Goal: Information Seeking & Learning: Find specific fact

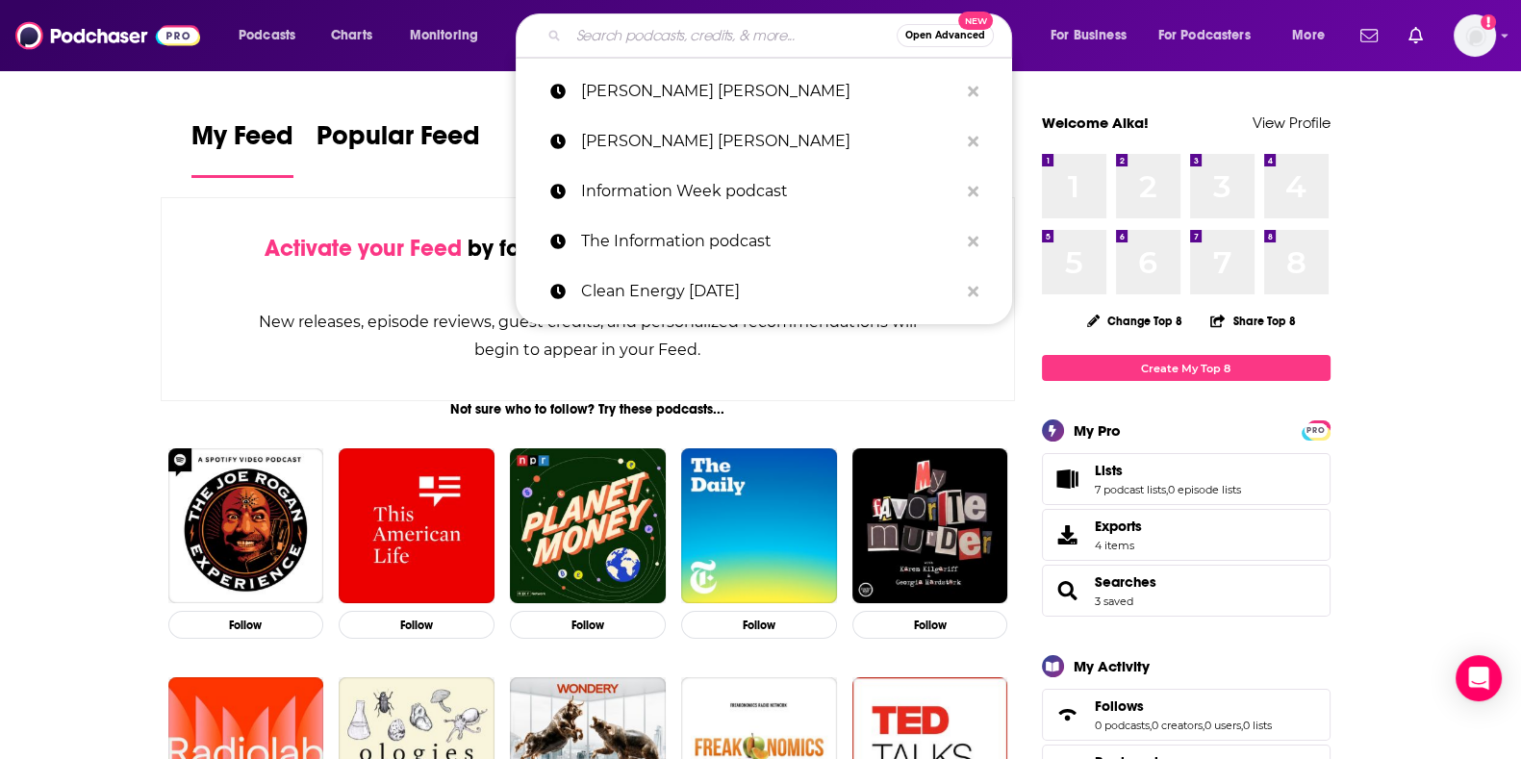
click at [681, 29] on input "Search podcasts, credits, & more..." at bounding box center [733, 35] width 328 height 31
paste input "Law Punx"
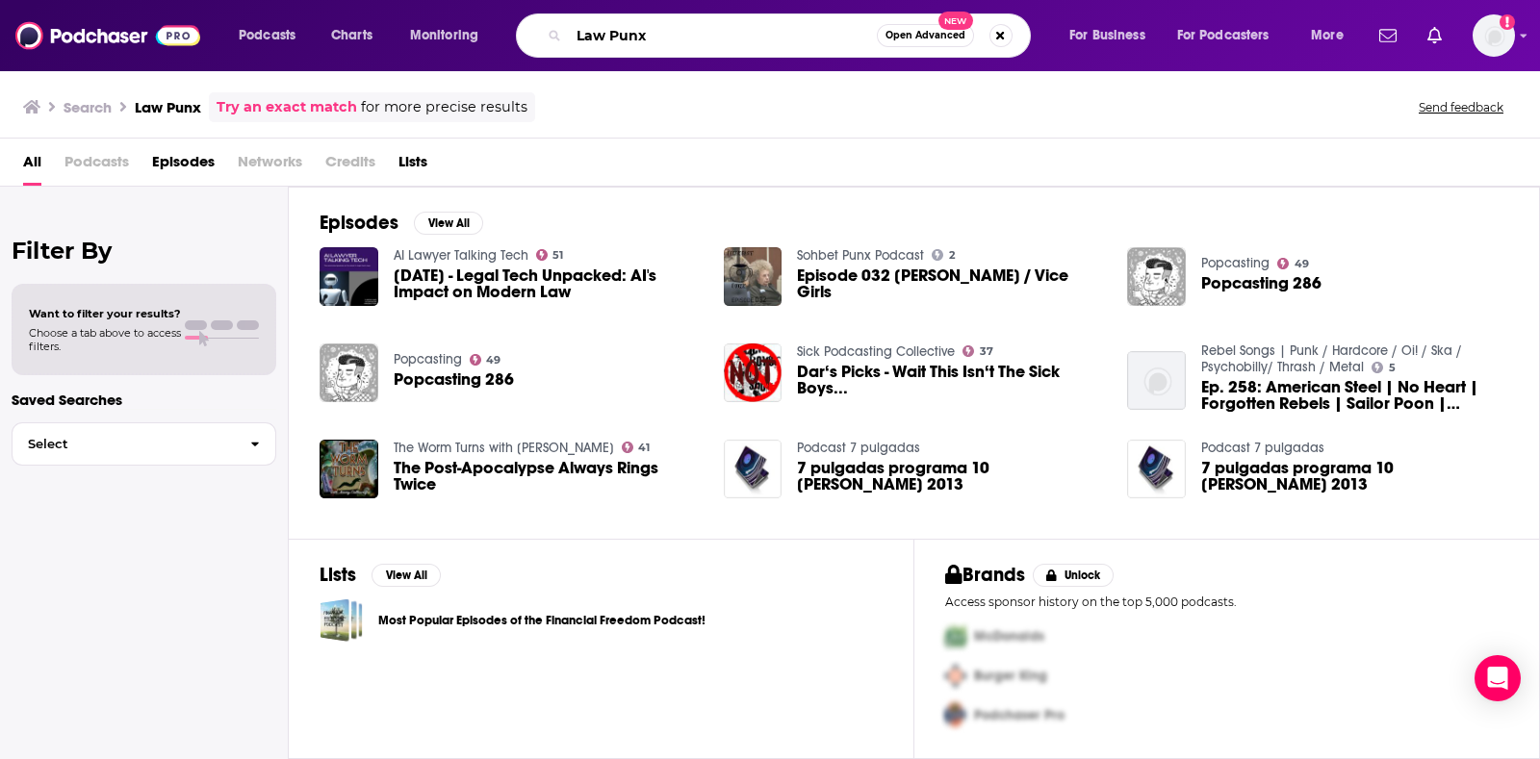
drag, startPoint x: 717, startPoint y: 38, endPoint x: 560, endPoint y: 45, distance: 157.0
click at [560, 45] on div "Law Punx Open Advanced New" at bounding box center [773, 35] width 515 height 44
click at [677, 41] on input "Law Punx" at bounding box center [723, 35] width 308 height 31
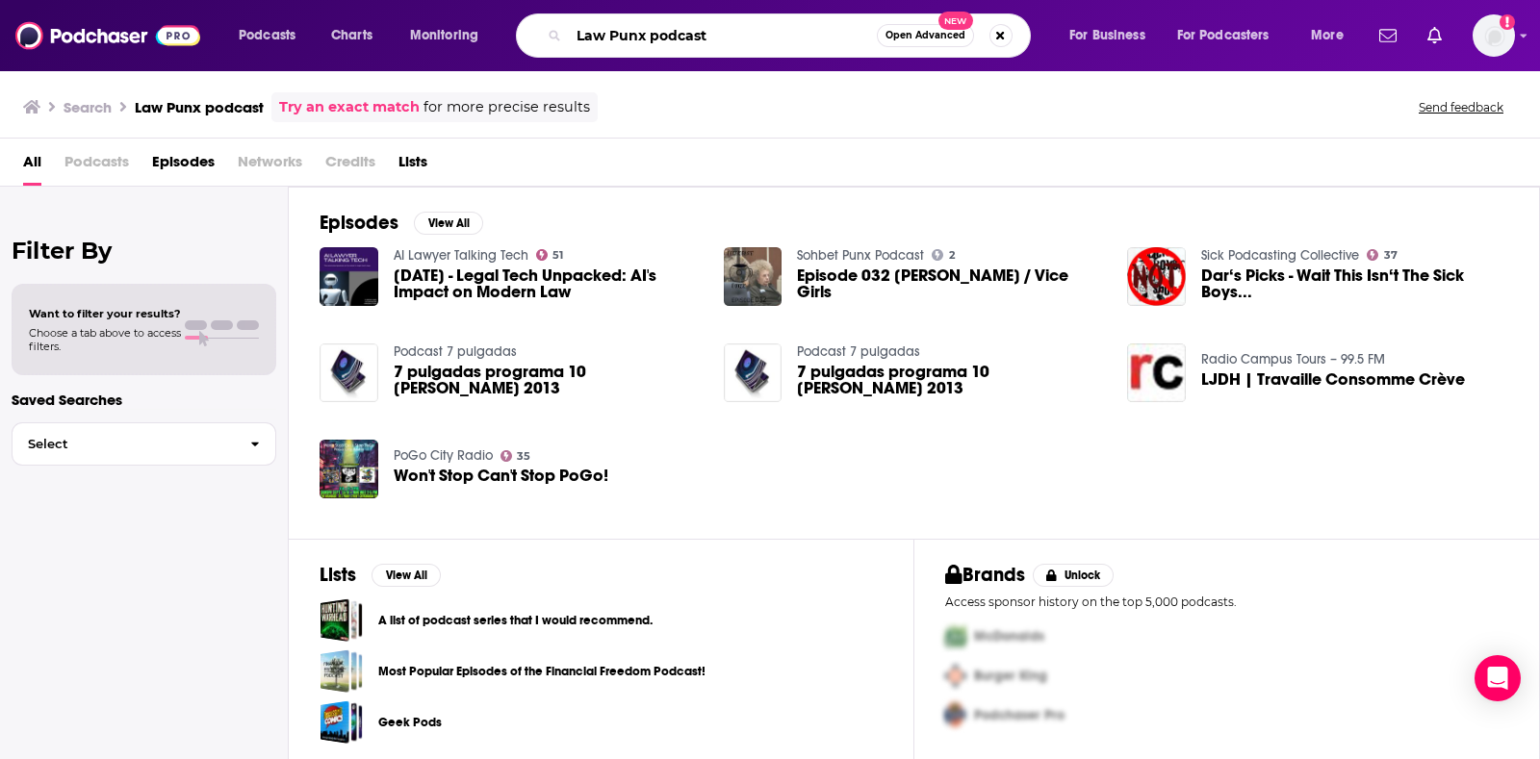
drag, startPoint x: 746, startPoint y: 41, endPoint x: 419, endPoint y: 27, distance: 327.5
click at [419, 27] on div "Podcasts Charts Monitoring Law Punx podcast Open Advanced New For Business For …" at bounding box center [793, 35] width 1136 height 44
paste input "+"
type input "Law Punx +"
